Goal: Navigation & Orientation: Find specific page/section

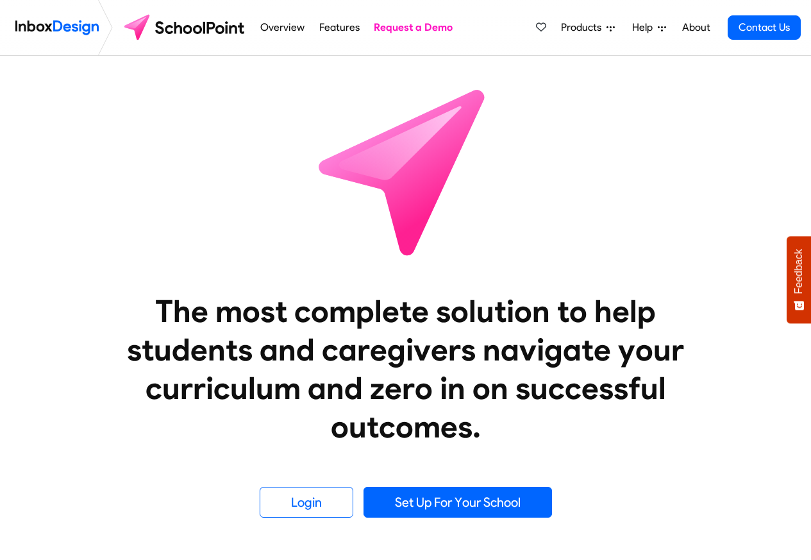
click at [696, 28] on link "About" at bounding box center [696, 28] width 35 height 26
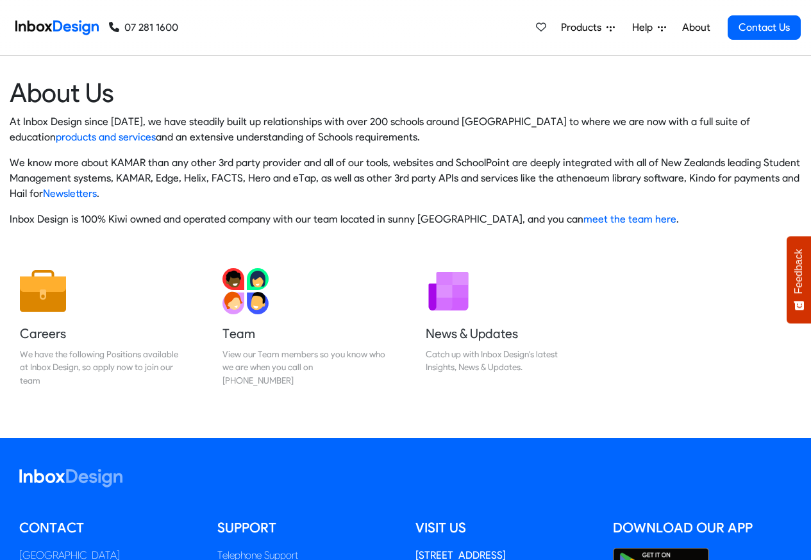
click at [62, 26] on img at bounding box center [56, 28] width 83 height 26
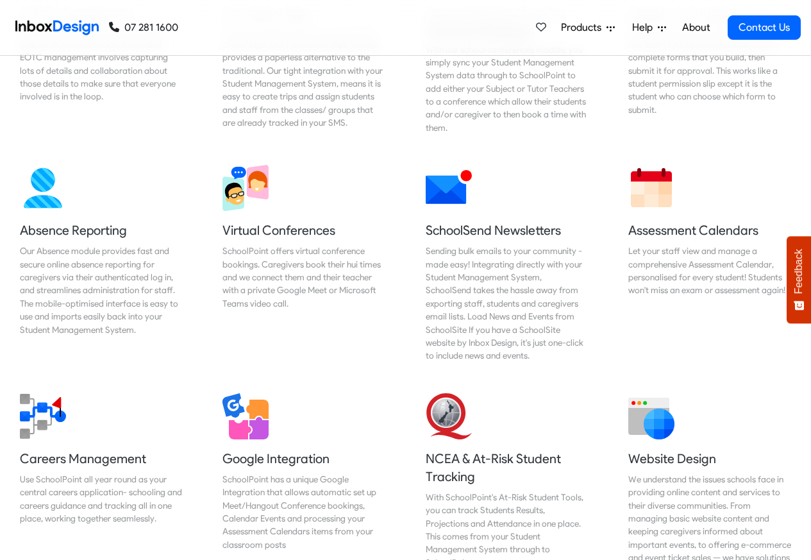
scroll to position [1077, 0]
